Goal: Transaction & Acquisition: Subscribe to service/newsletter

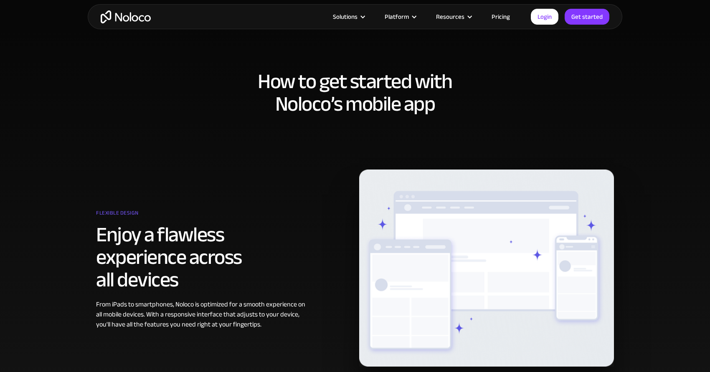
scroll to position [306, 0]
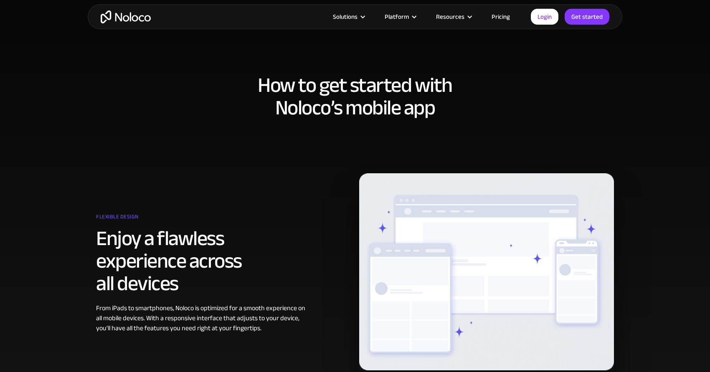
click at [506, 13] on link "Pricing" at bounding box center [500, 16] width 39 height 11
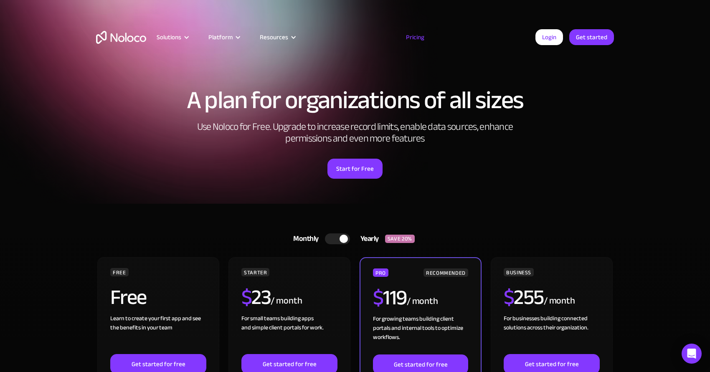
click at [331, 235] on div at bounding box center [337, 238] width 25 height 11
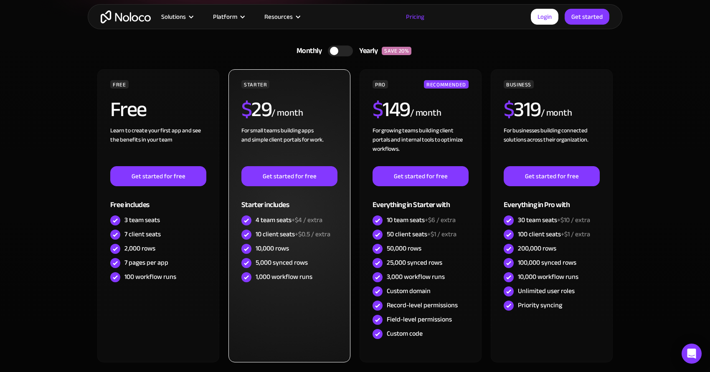
scroll to position [189, 0]
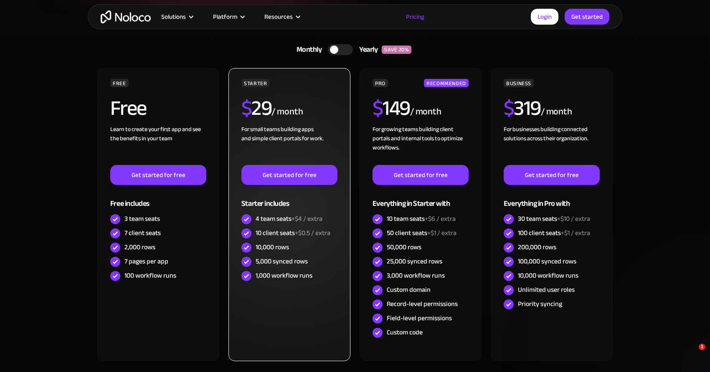
click at [296, 106] on div "/ month" at bounding box center [286, 111] width 31 height 13
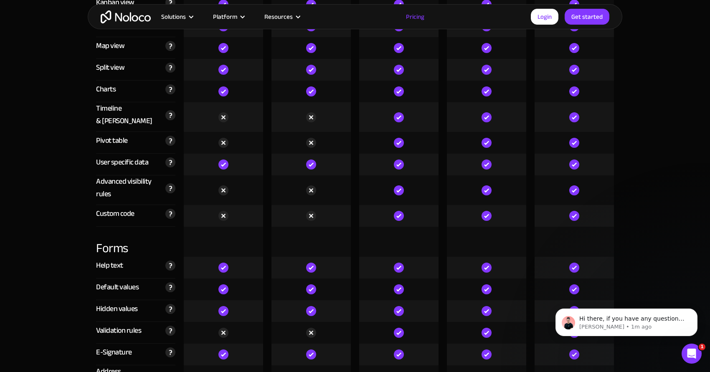
scroll to position [2346, 0]
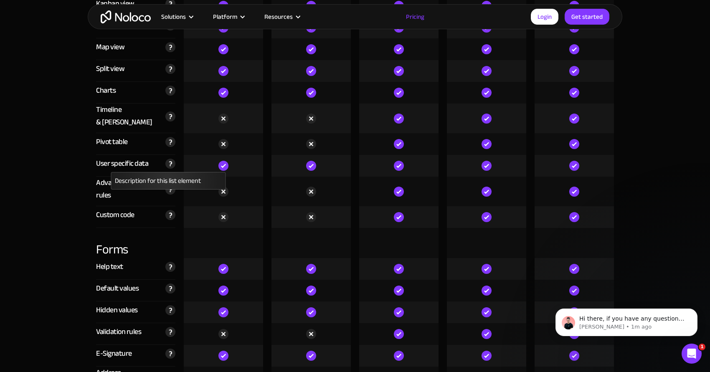
click at [170, 159] on img at bounding box center [170, 164] width 10 height 10
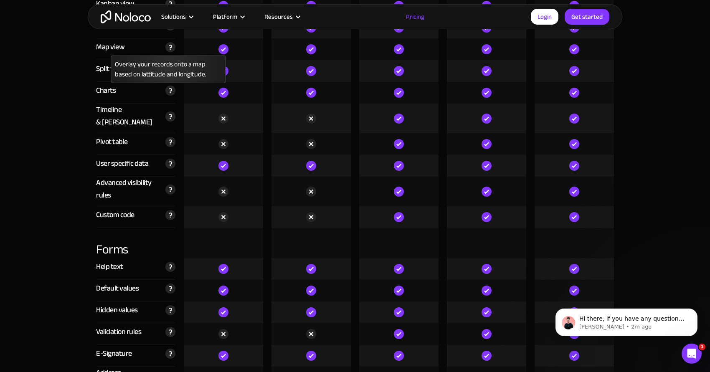
click at [172, 48] on img at bounding box center [170, 47] width 10 height 10
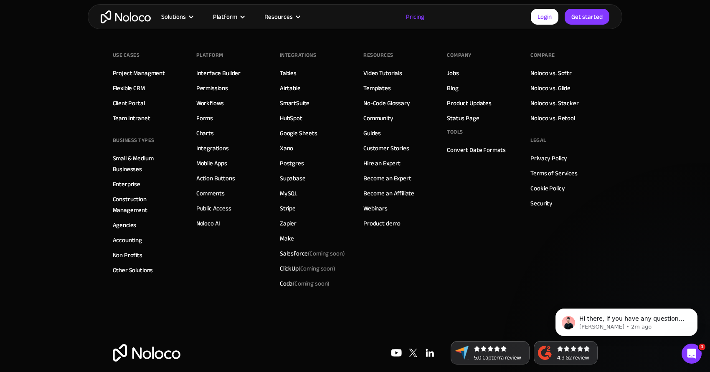
scroll to position [4293, 0]
click at [208, 158] on link "Mobile Apps" at bounding box center [211, 163] width 31 height 11
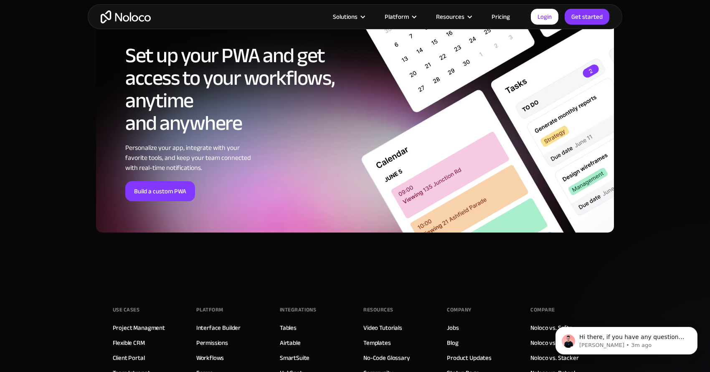
scroll to position [2729, 0]
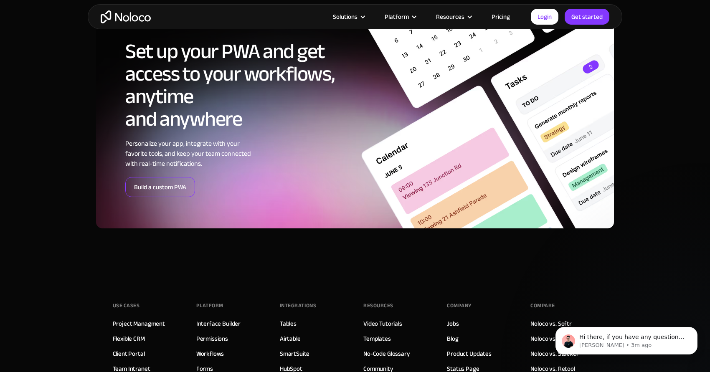
click at [169, 190] on link "Build a custom PWA" at bounding box center [160, 187] width 70 height 20
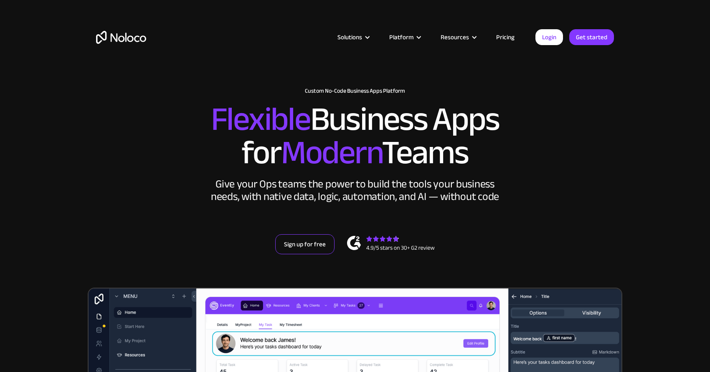
click at [308, 240] on link "Sign up for free" at bounding box center [304, 244] width 59 height 20
